Goal: Task Accomplishment & Management: Manage account settings

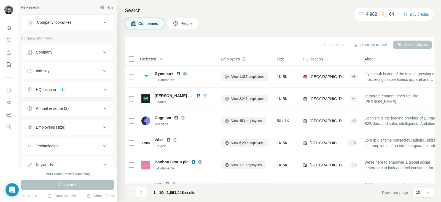
click at [90, 52] on div "Company" at bounding box center [64, 52] width 74 height 6
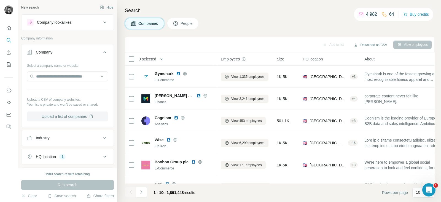
click at [71, 116] on button "Upload a list of companies" at bounding box center [67, 116] width 81 height 10
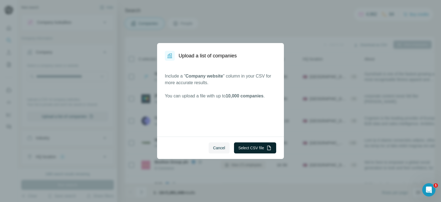
click at [256, 145] on button "Select CSV file" at bounding box center [255, 147] width 42 height 11
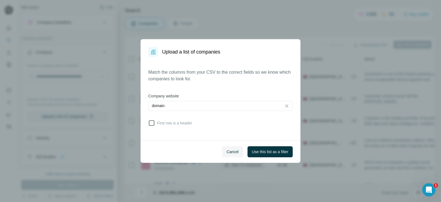
click at [157, 123] on span "First row is a header" at bounding box center [173, 123] width 37 height 6
click at [267, 152] on span "Use this list as a filter" at bounding box center [270, 152] width 36 height 6
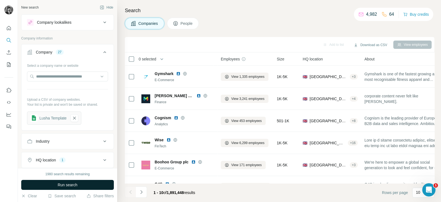
click at [81, 180] on button "Run search" at bounding box center [67, 185] width 93 height 10
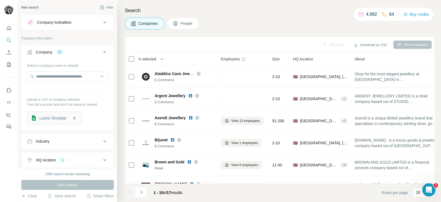
click at [185, 21] on span "People" at bounding box center [186, 24] width 13 height 6
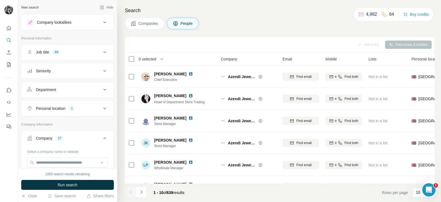
click at [94, 50] on div "Job title 89" at bounding box center [64, 52] width 74 height 6
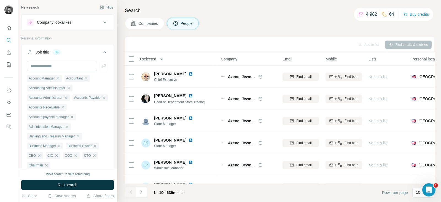
click at [144, 16] on div "Search Companies People Add to list Find emails & mobiles 0 selected People Com…" at bounding box center [278, 101] width 323 height 202
click at [142, 24] on span "Companies" at bounding box center [148, 24] width 20 height 6
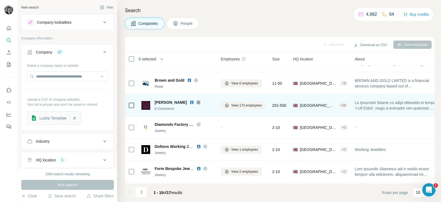
scroll to position [106, 0]
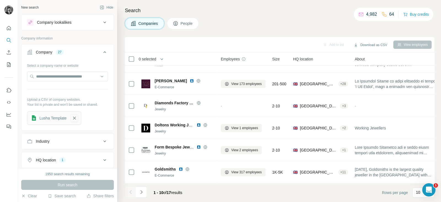
click at [74, 116] on icon "button" at bounding box center [74, 118] width 5 height 6
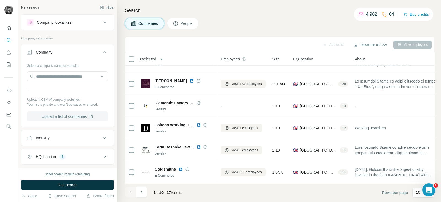
click at [70, 115] on button "Upload a list of companies" at bounding box center [67, 116] width 81 height 10
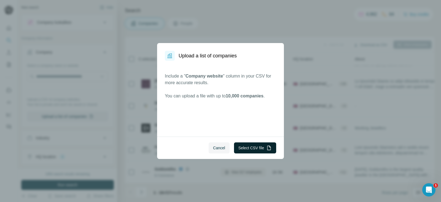
click at [260, 143] on button "Select CSV file" at bounding box center [255, 147] width 42 height 11
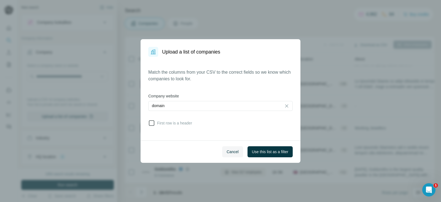
click at [158, 121] on span "First row is a header" at bounding box center [173, 123] width 37 height 6
click at [284, 153] on span "Use this list as a filter" at bounding box center [270, 152] width 36 height 6
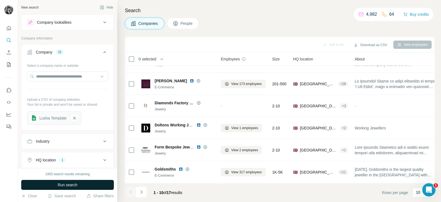
click at [85, 183] on button "Run search" at bounding box center [67, 185] width 93 height 10
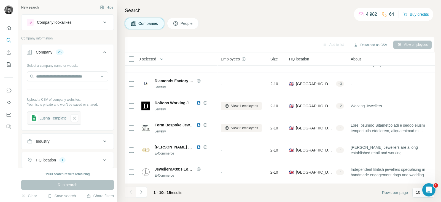
click at [183, 26] on span "People" at bounding box center [186, 24] width 13 height 6
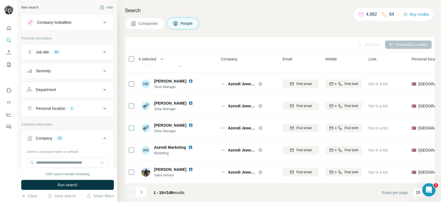
click at [101, 50] on icon at bounding box center [104, 52] width 7 height 7
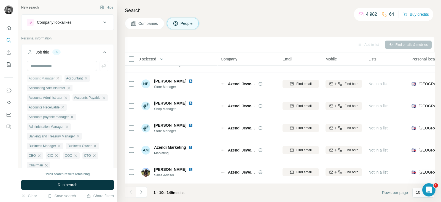
click at [59, 78] on icon "button" at bounding box center [58, 78] width 2 height 2
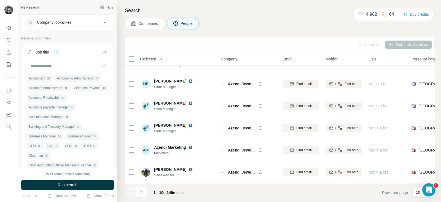
click at [50, 78] on icon "button" at bounding box center [48, 78] width 2 height 2
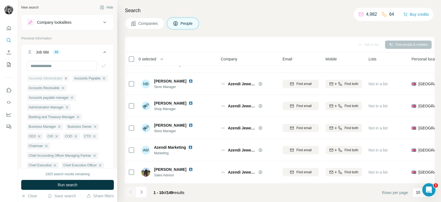
click at [67, 78] on icon "button" at bounding box center [66, 78] width 4 height 4
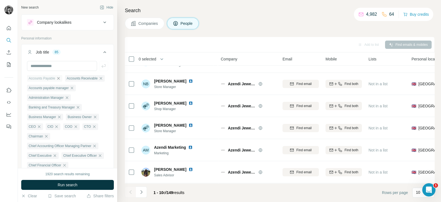
click at [60, 78] on icon "button" at bounding box center [58, 78] width 2 height 2
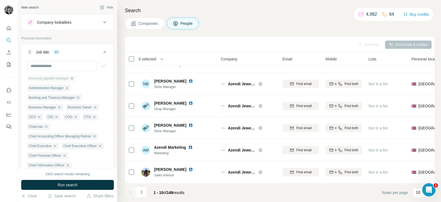
click at [73, 78] on icon "button" at bounding box center [72, 78] width 2 height 2
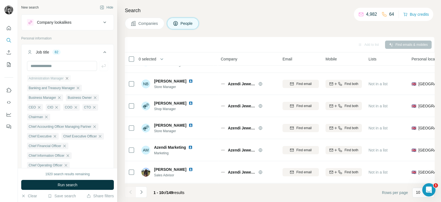
click at [69, 78] on icon "button" at bounding box center [67, 78] width 4 height 4
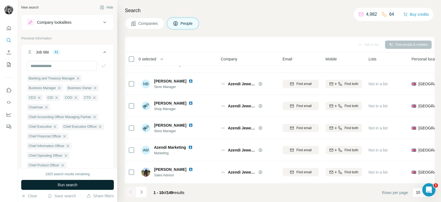
click at [85, 184] on button "Run search" at bounding box center [67, 185] width 93 height 10
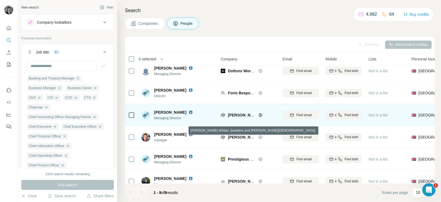
scroll to position [84, 0]
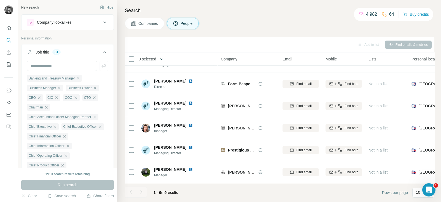
click at [159, 59] on button "button" at bounding box center [161, 58] width 11 height 11
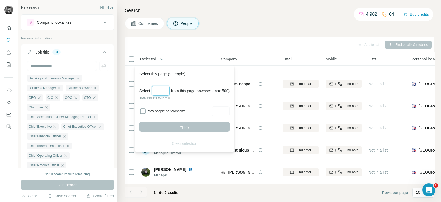
click at [164, 92] on input "Select a number (up to 500)" at bounding box center [161, 91] width 18 height 10
type input "*"
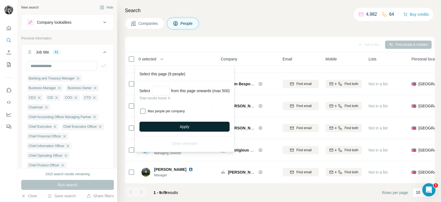
click at [189, 124] on span "Apply" at bounding box center [185, 127] width 10 height 6
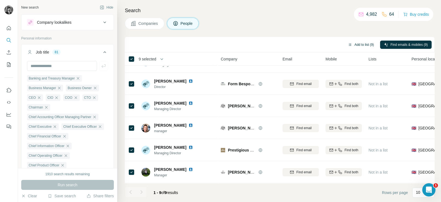
click at [361, 47] on button "Add to list (9)" at bounding box center [361, 44] width 34 height 8
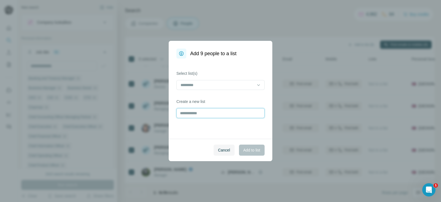
click at [205, 113] on input "text" at bounding box center [220, 113] width 88 height 10
type input "**********"
click at [253, 151] on span "Add to list" at bounding box center [251, 150] width 17 height 6
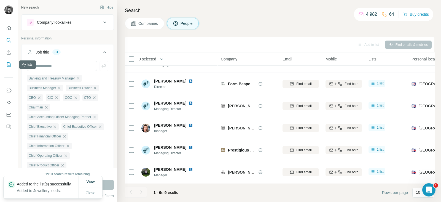
click at [11, 64] on icon "My lists" at bounding box center [9, 65] width 6 height 6
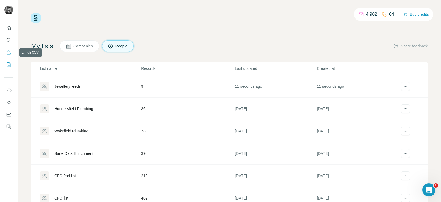
click at [8, 49] on button "Enrich CSV" at bounding box center [8, 52] width 9 height 10
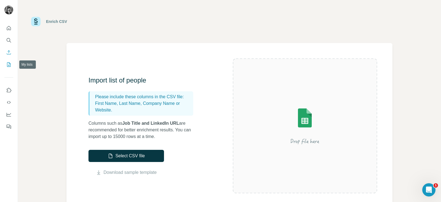
click at [10, 62] on icon "My lists" at bounding box center [9, 65] width 6 height 6
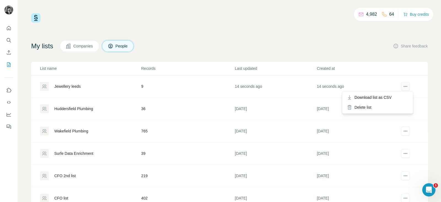
click at [401, 83] on button "actions" at bounding box center [405, 86] width 9 height 9
click at [385, 96] on span "Download list as CSV" at bounding box center [372, 97] width 37 height 6
